Goal: Find specific page/section: Find specific page/section

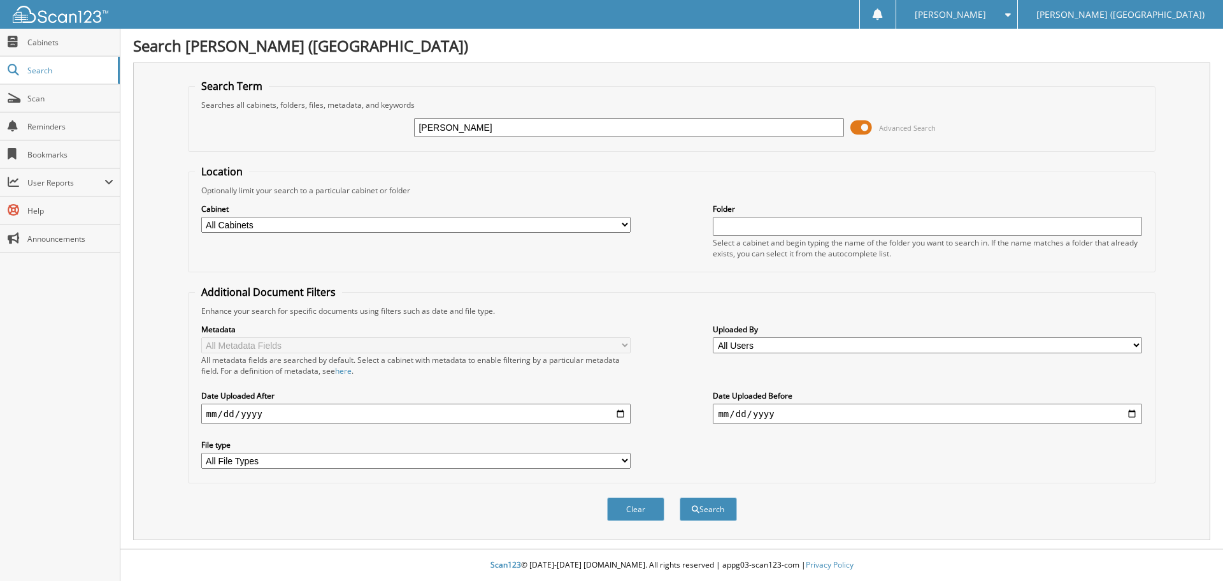
type input "[PERSON_NAME]"
click at [680, 497] on button "Search" at bounding box center [708, 509] width 57 height 24
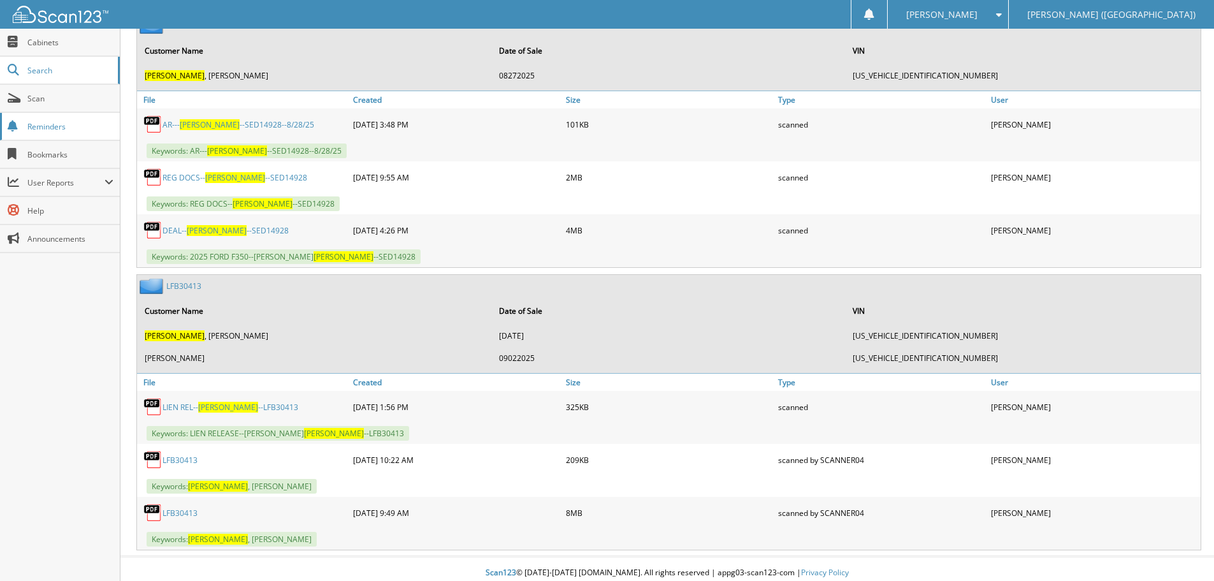
scroll to position [637, 0]
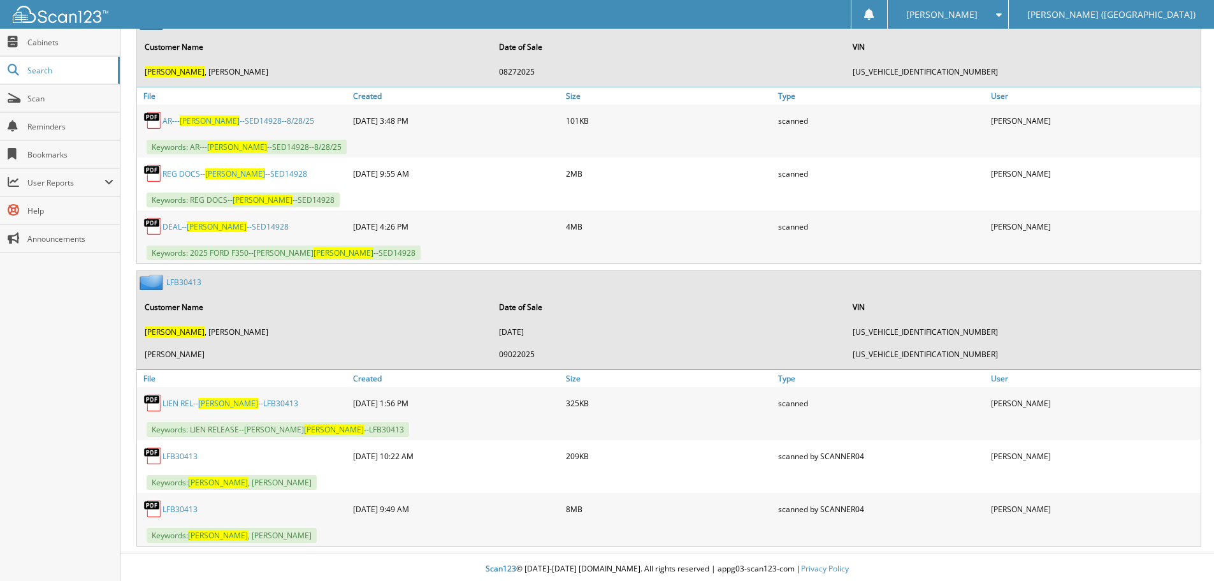
click at [226, 224] on link "DEAL-- [PERSON_NAME] --SED14928" at bounding box center [225, 226] width 126 height 11
click at [88, 101] on span "Scan" at bounding box center [70, 98] width 86 height 11
